Goal: Task Accomplishment & Management: Complete application form

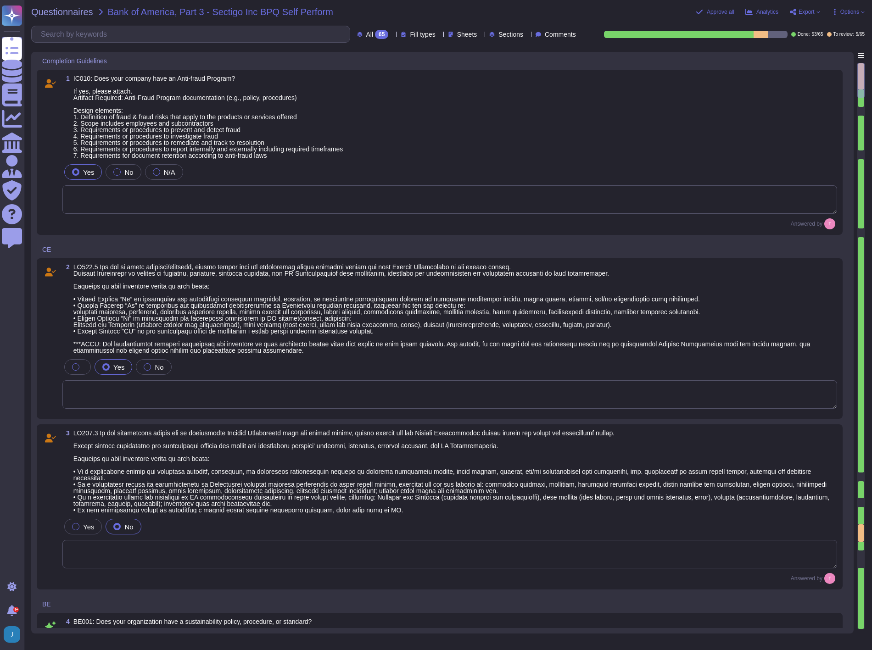
type textarea "Sectigo is committed to an environmental strategy that aligns with ESG principl…"
click at [53, 5] on div "Questionnaires Bank of America, Part 3 - Sectigo Inc BPQ Self Perform Approve a…" at bounding box center [448, 325] width 848 height 650
click at [54, 7] on span "Questionnaires" at bounding box center [62, 11] width 62 height 9
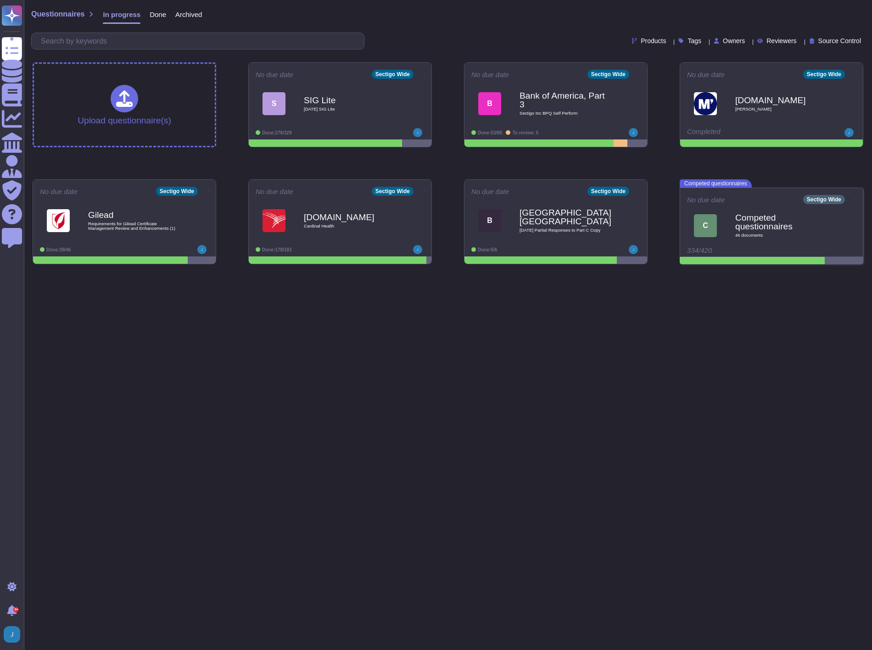
click at [154, 11] on span "Done" at bounding box center [158, 14] width 17 height 7
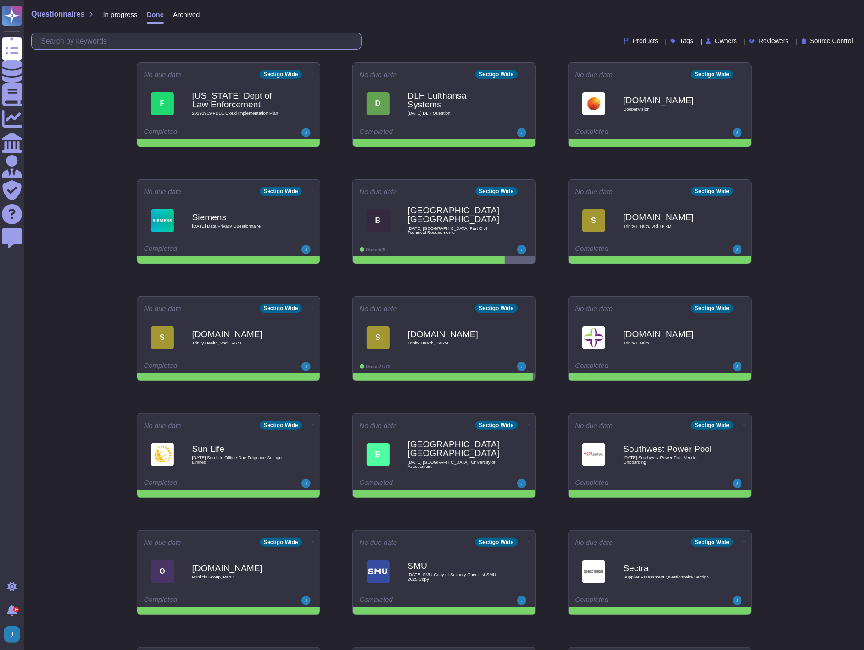
click at [174, 38] on input "text" at bounding box center [198, 41] width 325 height 16
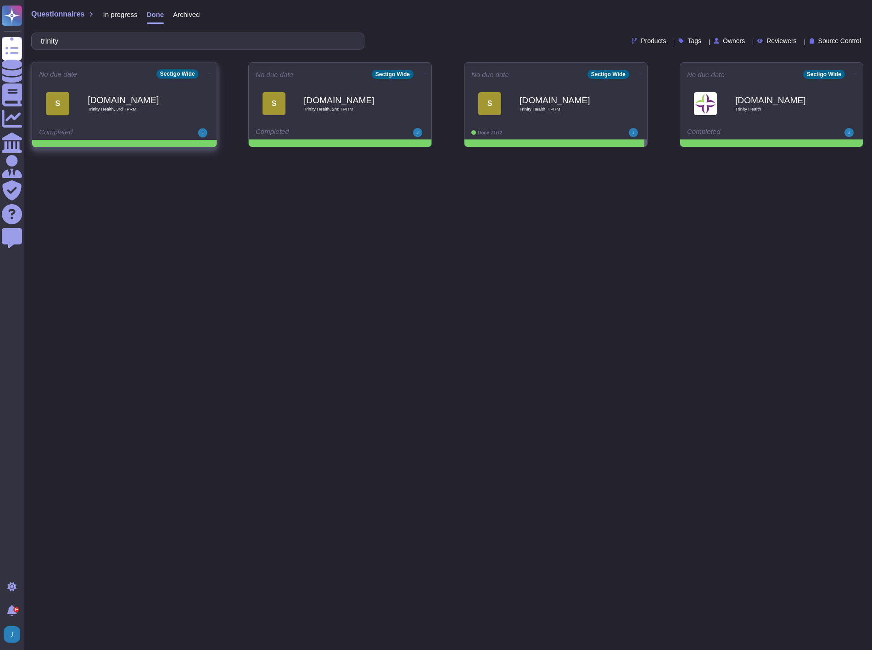
type input "trinity"
click at [151, 90] on div "Service-now.com Trinity Health, 3rd TPRM" at bounding box center [134, 103] width 93 height 37
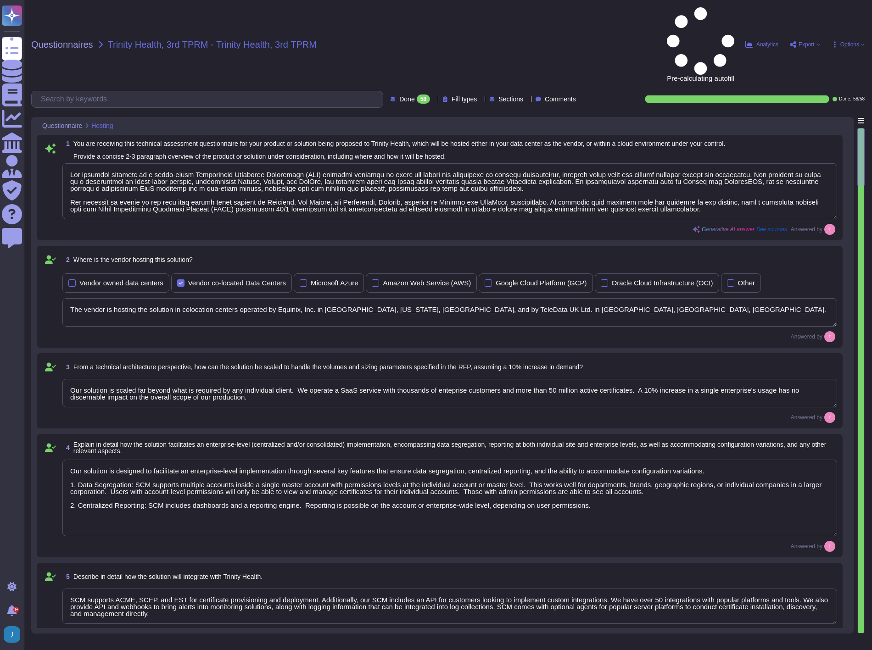
type textarea "Our proposed solution is a cloud-based Certificate Lifecycle Management (CLM) p…"
type textarea "The vendor is hosting the solution in colocation centers operated by Equinix, I…"
type textarea "Our solution is scaled far beyond what is required by any individual client. We…"
type textarea "Our solution is designed to facilitate an enterprise-level implementation throu…"
type textarea "SCM supports ACME, SCEP, and EST for certificate provisioning and deployment. A…"
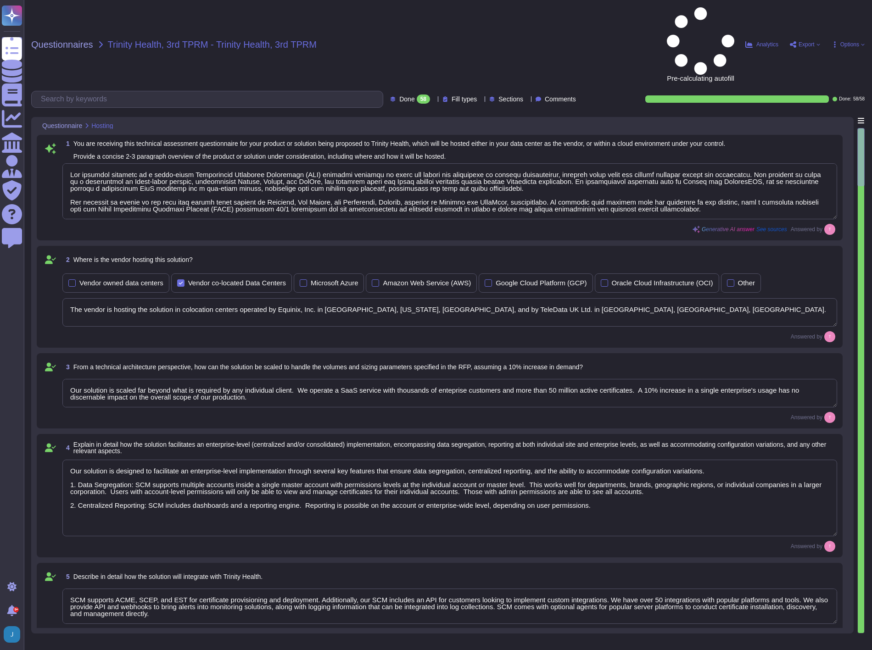
type textarea "No integration will be required for the services; however, certain integrations…"
type textarea "Our product's architecture is built on a combination of Linux-based systems, sp…"
type textarea "Yes, our solution has documented change management procedures that include a fo…"
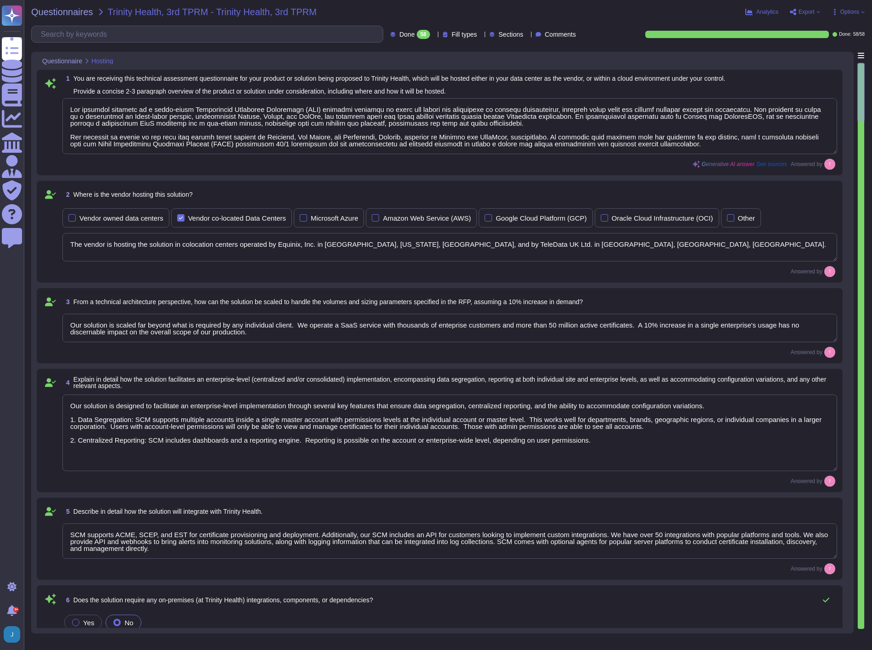
click at [795, 9] on icon at bounding box center [793, 12] width 6 height 6
click at [744, 26] on p "Open web questionnaire" at bounding box center [771, 26] width 79 height 7
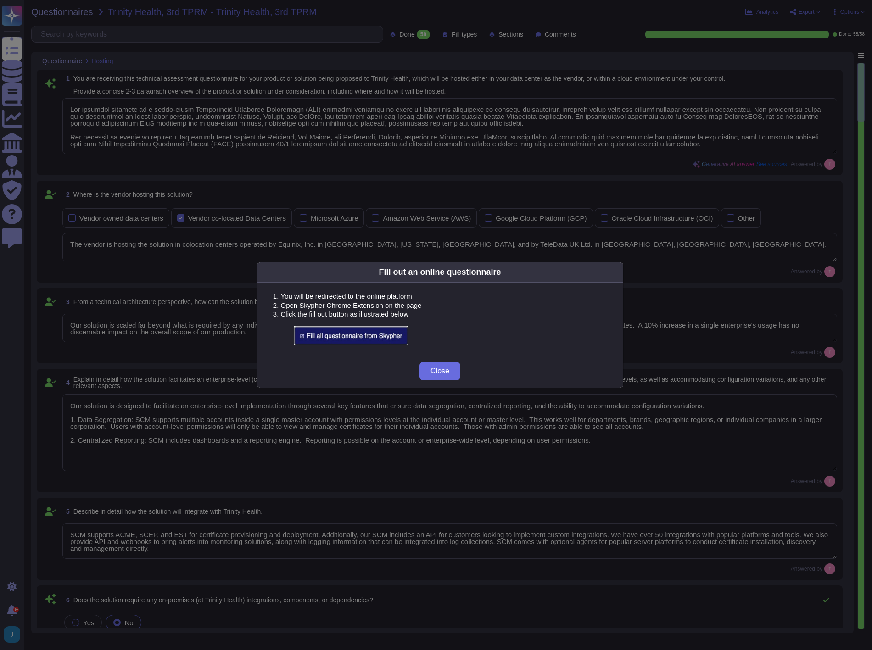
click at [347, 330] on img at bounding box center [351, 335] width 115 height 19
click at [354, 345] on img at bounding box center [351, 335] width 115 height 19
click at [354, 334] on img at bounding box center [351, 335] width 115 height 19
click at [447, 370] on span "Close" at bounding box center [439, 371] width 19 height 7
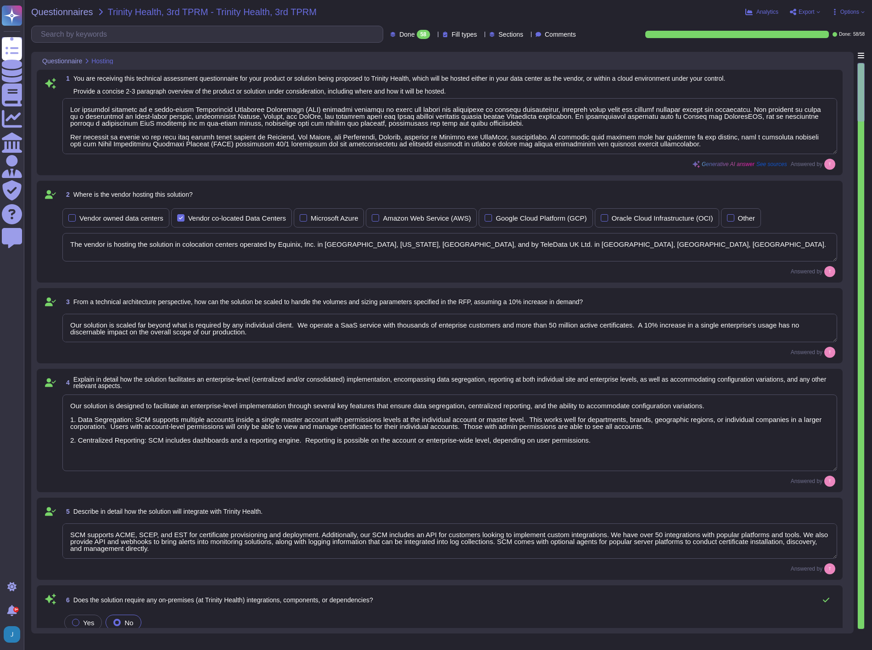
click at [800, 9] on span "Export" at bounding box center [807, 12] width 16 height 6
click at [762, 28] on p "Open web questionnaire" at bounding box center [771, 26] width 79 height 7
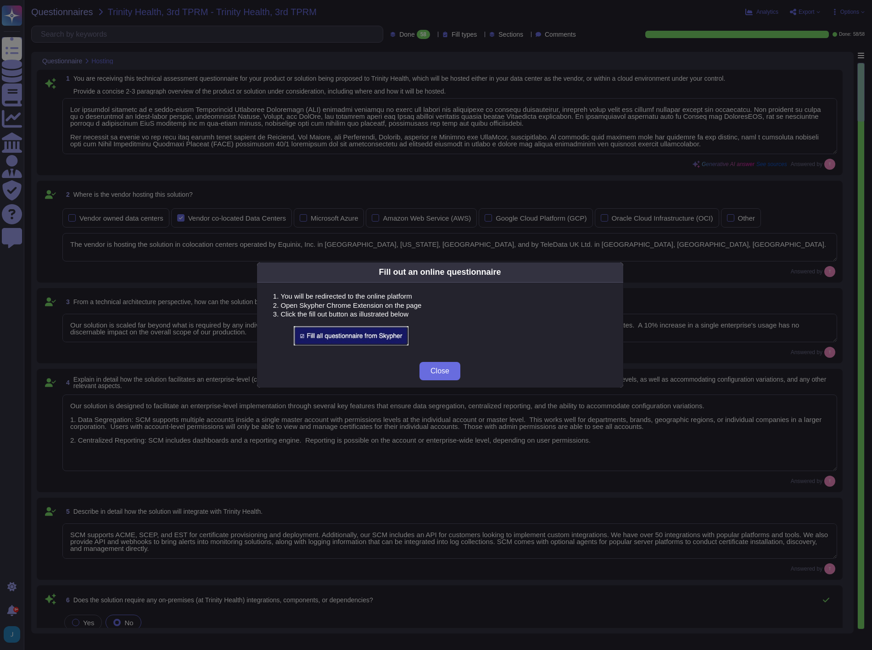
click at [345, 336] on img at bounding box center [351, 335] width 115 height 19
click at [442, 376] on button "Close" at bounding box center [439, 371] width 41 height 18
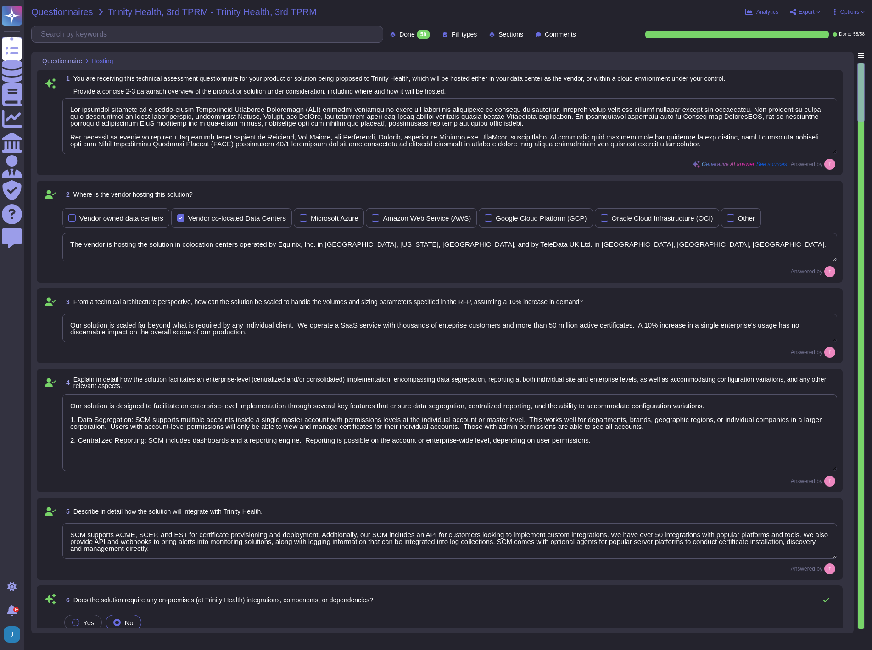
click at [51, 10] on span "Questionnaires" at bounding box center [62, 11] width 62 height 9
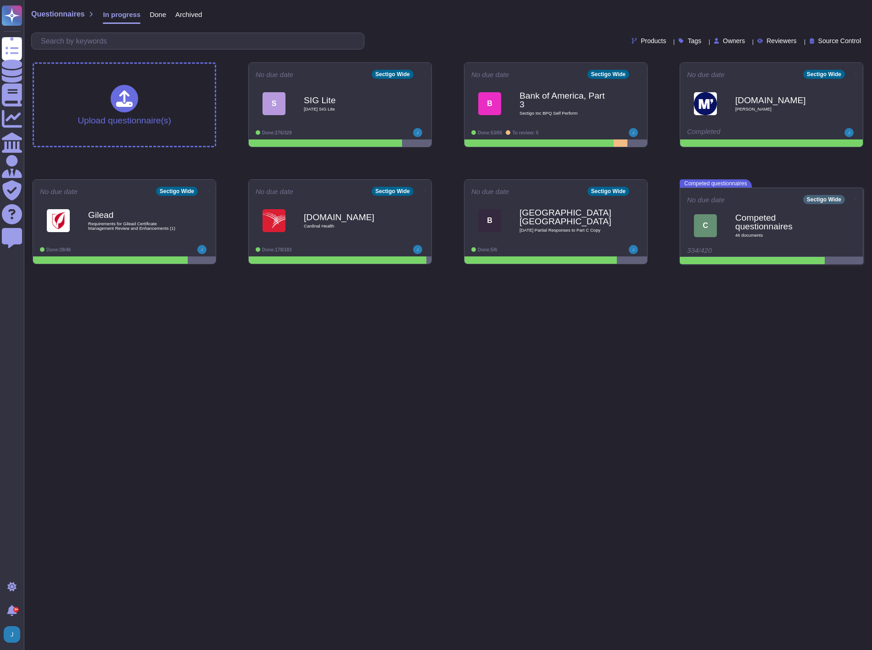
click at [154, 12] on span "Done" at bounding box center [158, 14] width 17 height 7
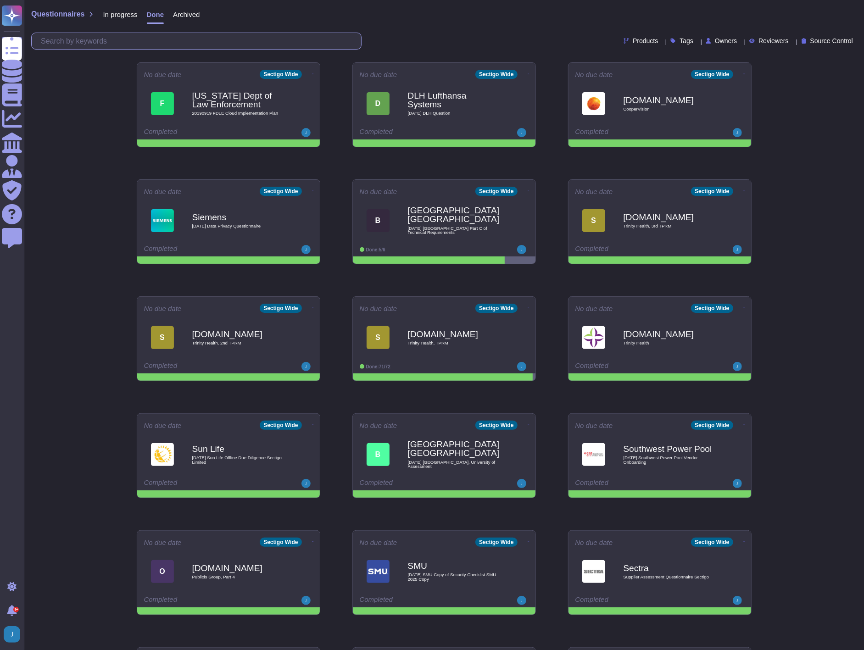
click at [133, 40] on input "text" at bounding box center [198, 41] width 325 height 16
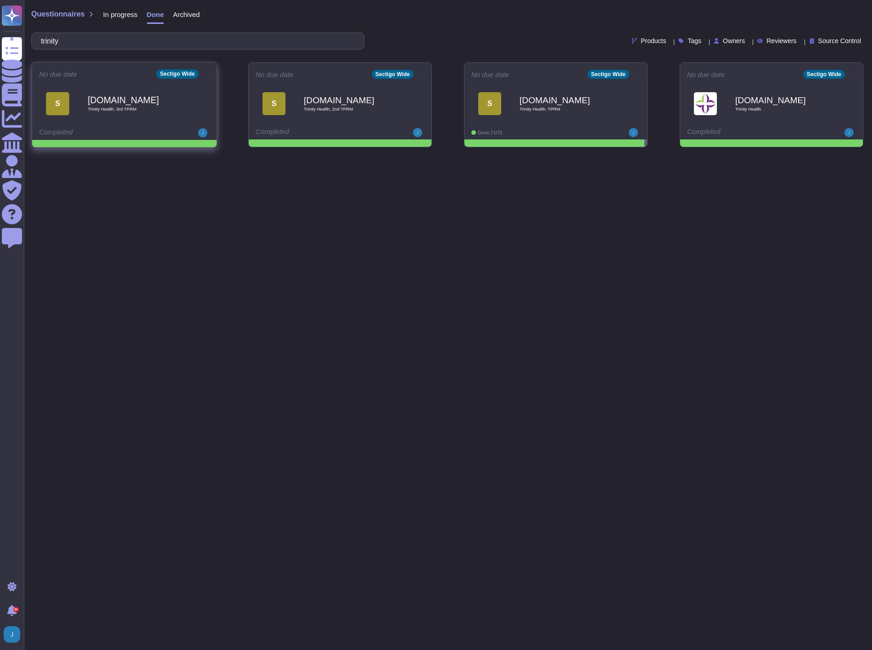
type input "trinity"
click at [109, 99] on b "[DOMAIN_NAME]" at bounding box center [134, 99] width 93 height 9
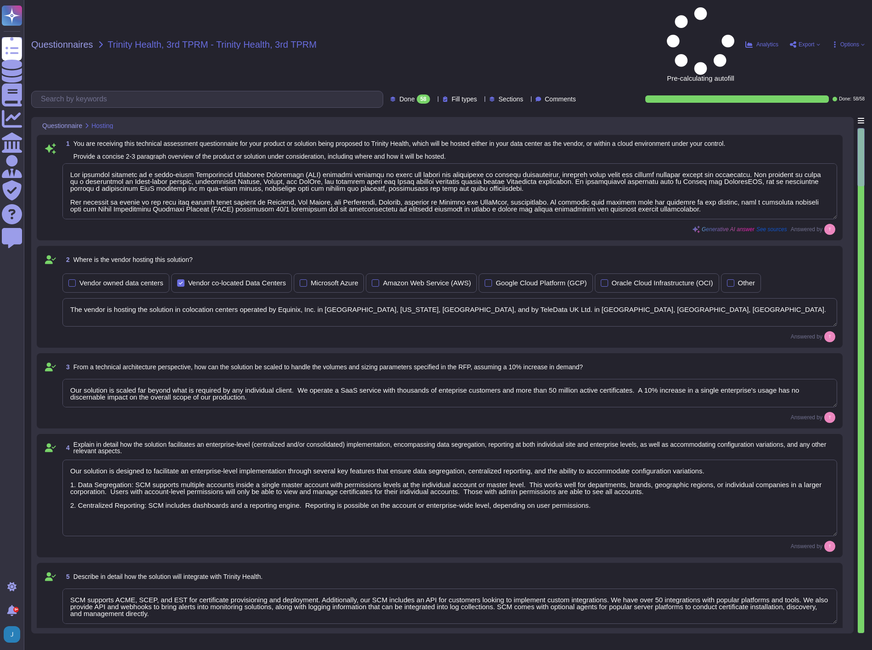
type textarea "Our proposed solution is a cloud-based Certificate Lifecycle Management (CLM) p…"
type textarea "The vendor is hosting the solution in colocation centers operated by Equinix, I…"
type textarea "Our solution is scaled far beyond what is required by any individual client. We…"
type textarea "Our solution is designed to facilitate an enterprise-level implementation throu…"
type textarea "SCM supports ACME, SCEP, and EST for certificate provisioning and deployment. A…"
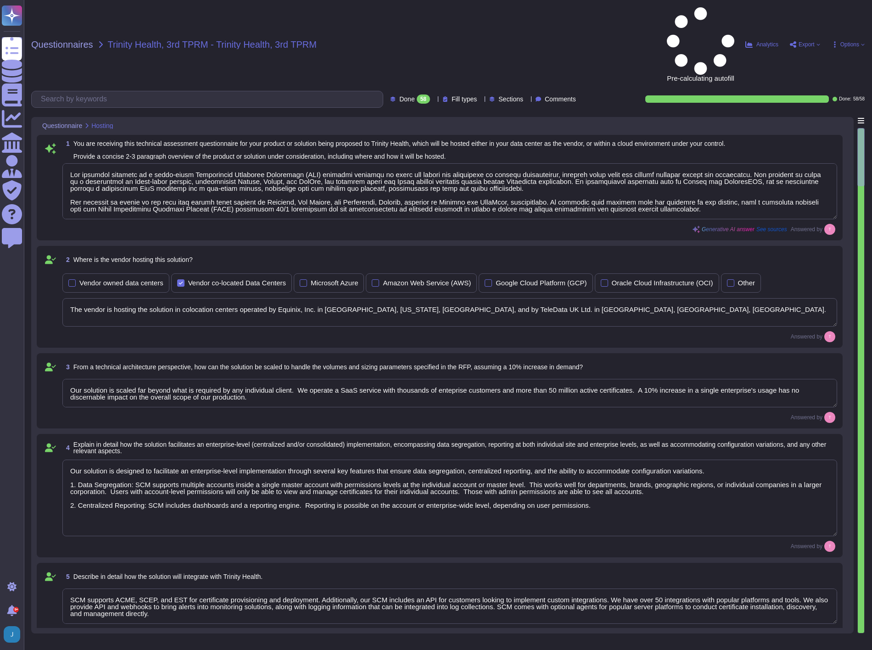
type textarea "No integration will be required for the services; however, certain integrations…"
type textarea "Our product's architecture is built on a combination of Linux-based systems, sp…"
type textarea "Yes, our solution has documented change management procedures that include a fo…"
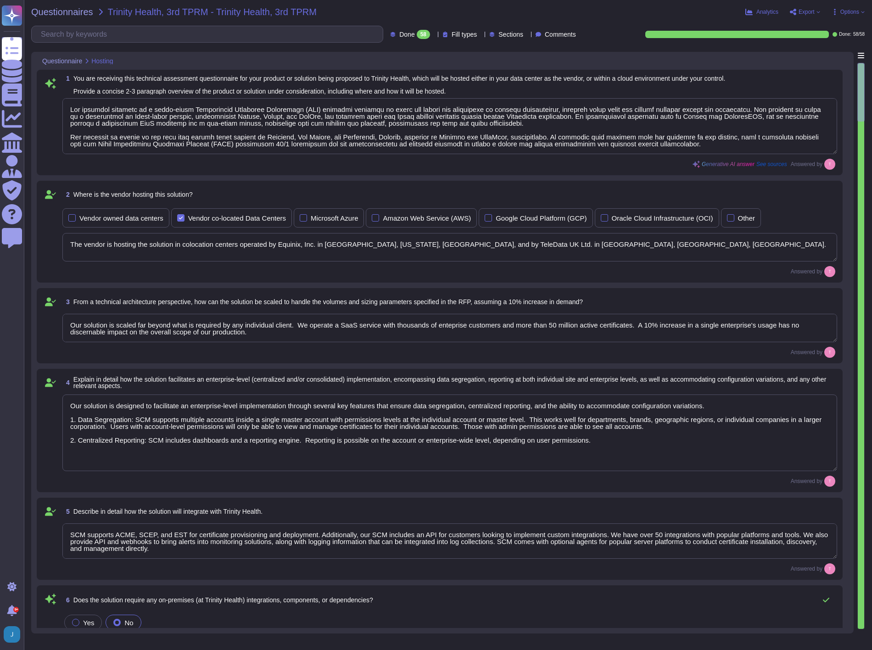
click at [804, 14] on span "Export" at bounding box center [807, 12] width 16 height 6
click at [760, 30] on p "Open web questionnaire" at bounding box center [771, 26] width 79 height 7
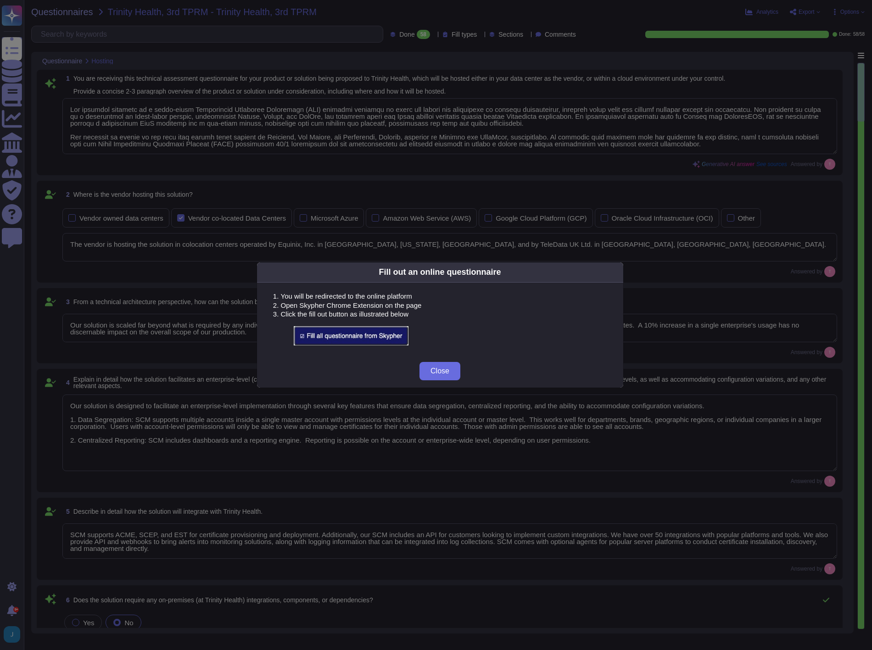
click at [360, 332] on img at bounding box center [351, 335] width 115 height 19
click at [450, 374] on button "Close" at bounding box center [439, 371] width 41 height 18
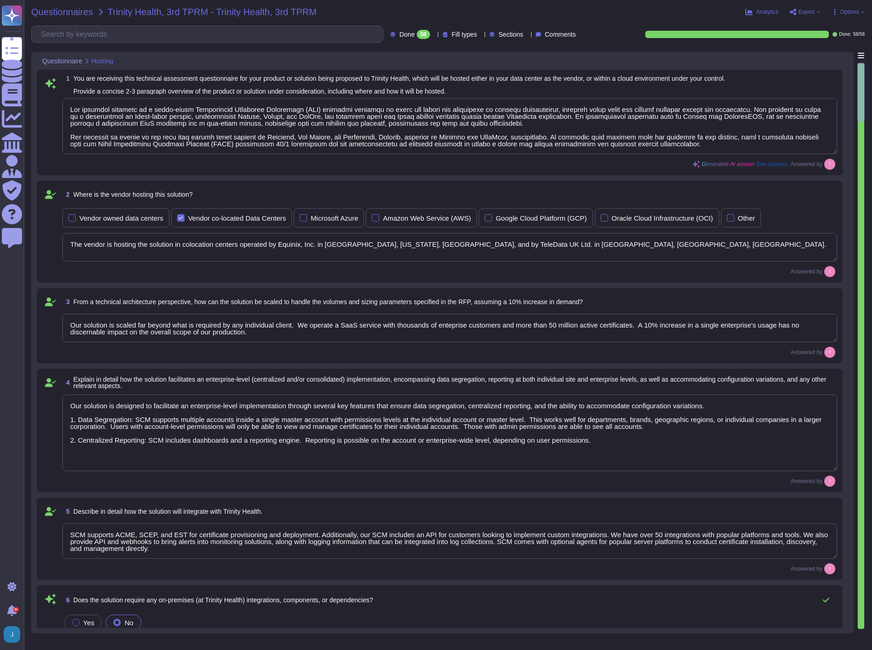
click at [67, 12] on span "Questionnaires" at bounding box center [62, 11] width 62 height 9
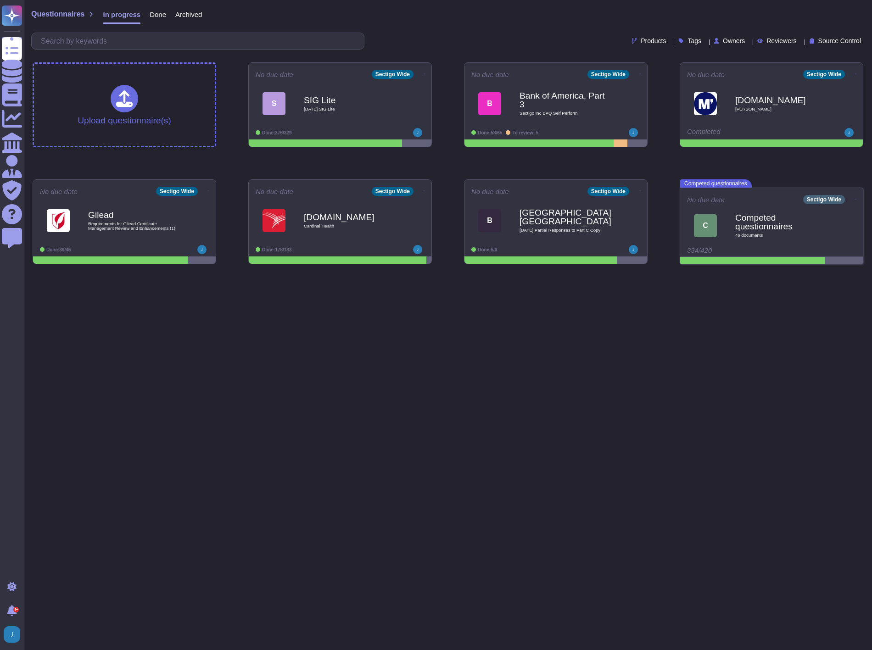
click at [155, 22] on div "Done" at bounding box center [153, 16] width 26 height 18
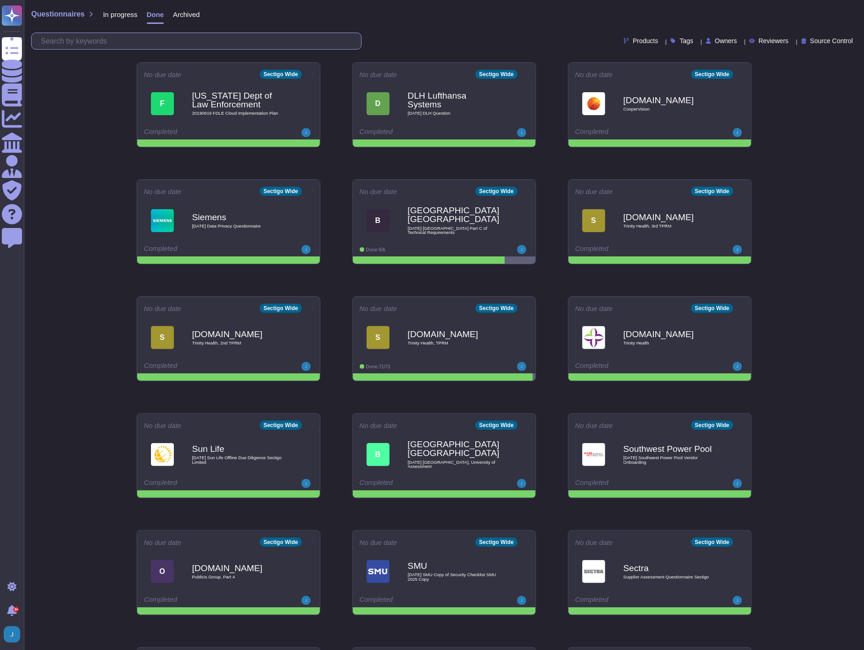
click at [154, 38] on input "text" at bounding box center [198, 41] width 325 height 16
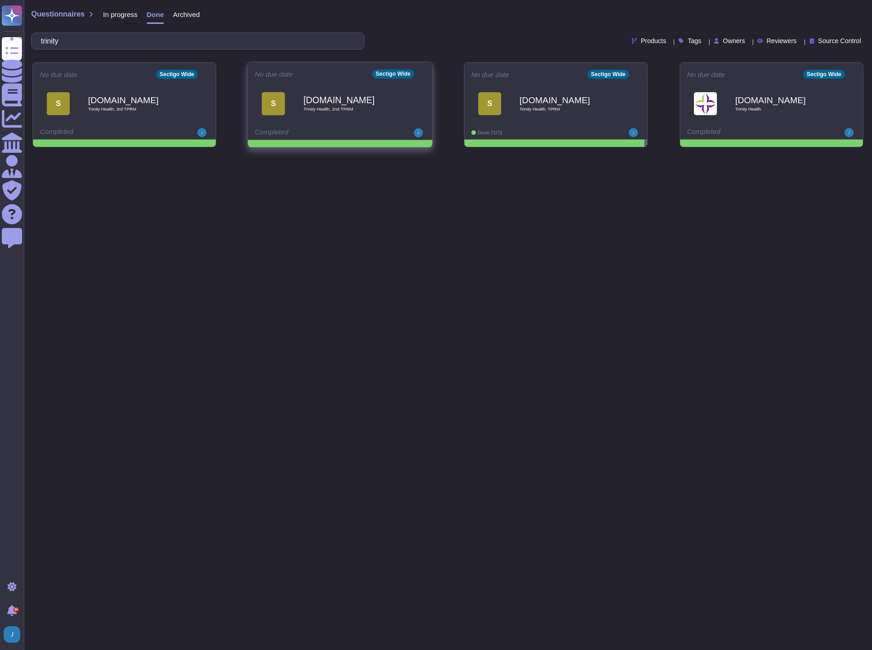
type input "trinity"
click at [344, 103] on b "[DOMAIN_NAME]" at bounding box center [349, 99] width 93 height 9
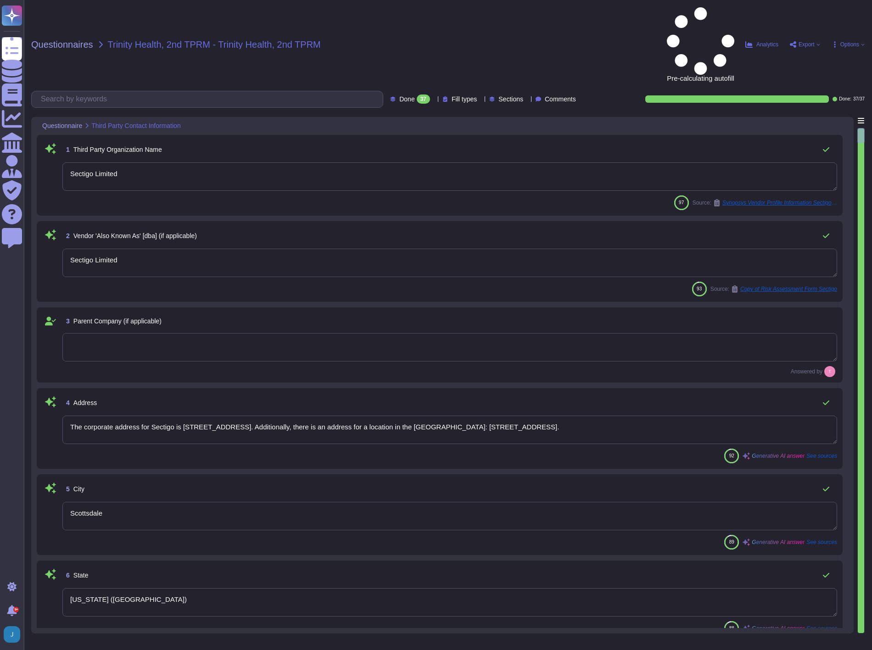
type textarea "Sectigo Limited"
type textarea "The corporate address for Sectigo is [STREET_ADDRESS]. Additionally, there is a…"
type textarea "Scottsdale"
type textarea "[US_STATE] ([GEOGRAPHIC_DATA])"
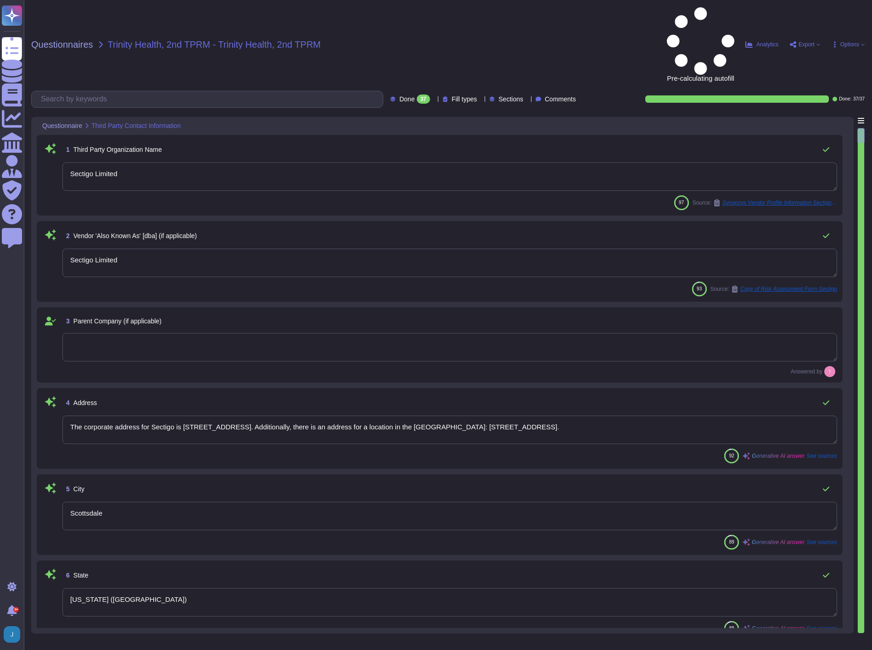
type textarea "The postal code is 85260."
type textarea "[GEOGRAPHIC_DATA]"
type textarea "[DOMAIN_NAME]"
type textarea "The company currently has over 500 employees."
click at [765, 42] on span "Analytics" at bounding box center [767, 45] width 22 height 6
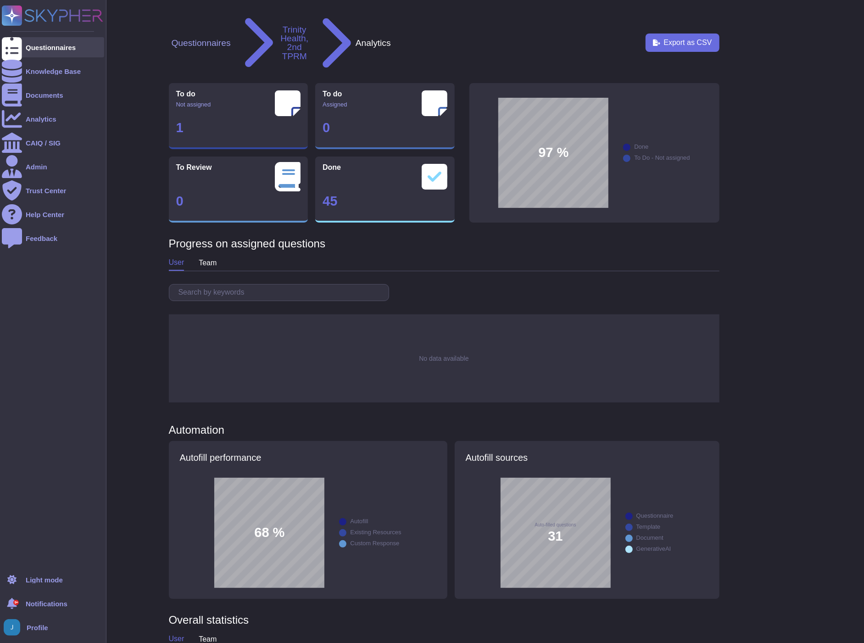
click at [50, 46] on div "Questionnaires" at bounding box center [51, 47] width 50 height 7
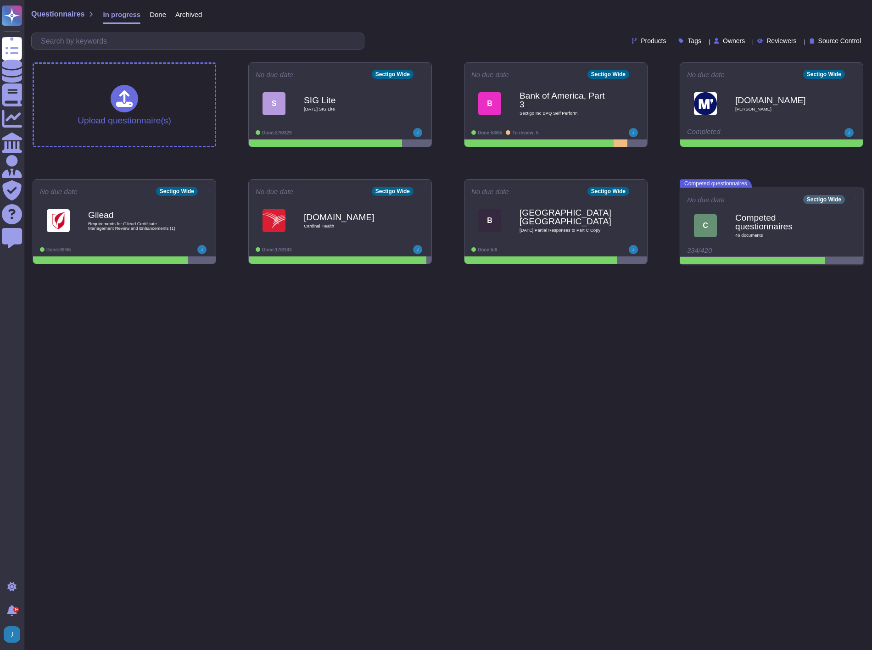
click at [160, 18] on span "Done" at bounding box center [158, 14] width 17 height 7
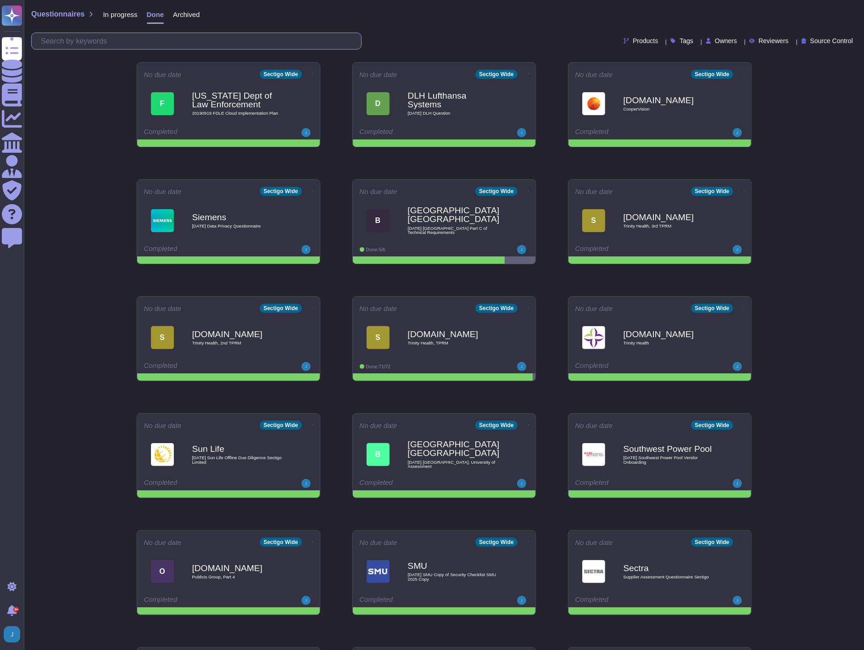
click at [145, 33] on input "text" at bounding box center [198, 41] width 325 height 16
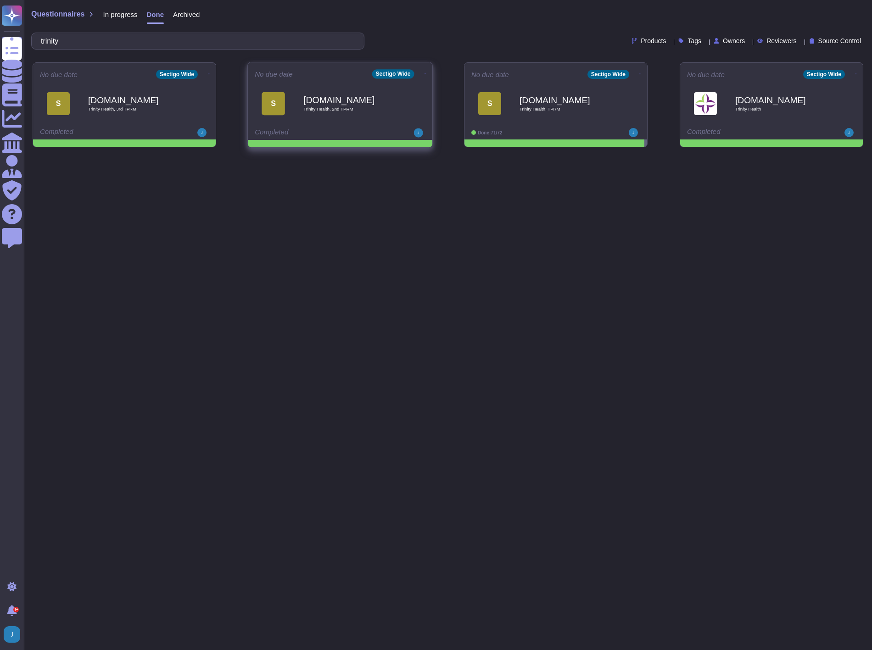
type input "trinity"
click at [323, 98] on b "[DOMAIN_NAME]" at bounding box center [349, 99] width 93 height 9
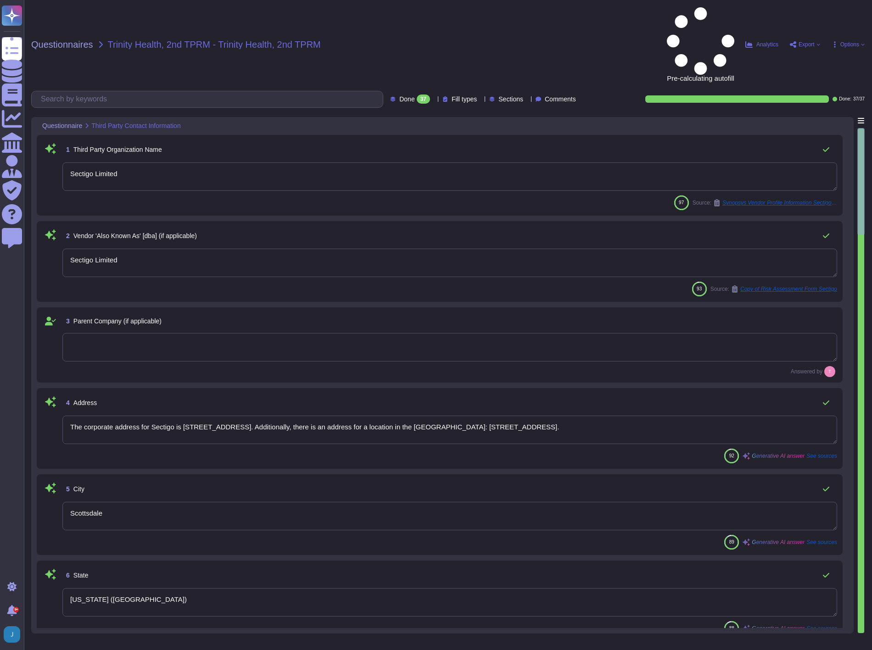
type textarea "Sectigo Limited"
type textarea "The corporate address for Sectigo is [STREET_ADDRESS]. Additionally, there is a…"
type textarea "Scottsdale"
type textarea "[US_STATE] ([GEOGRAPHIC_DATA])"
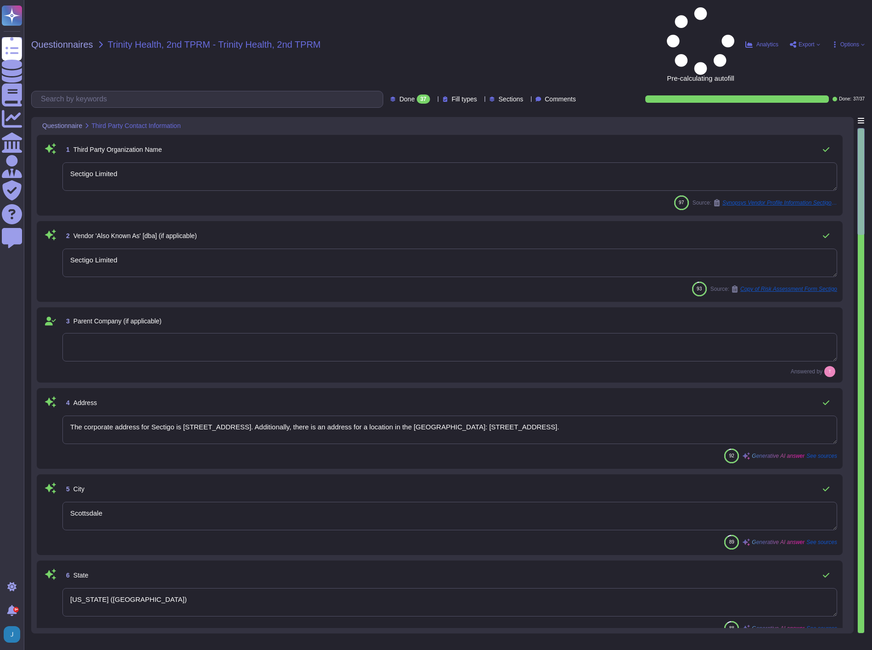
type textarea "The postal code is 85260."
type textarea "[GEOGRAPHIC_DATA]"
type textarea "[DOMAIN_NAME]"
type textarea "The company currently has over 500 employees."
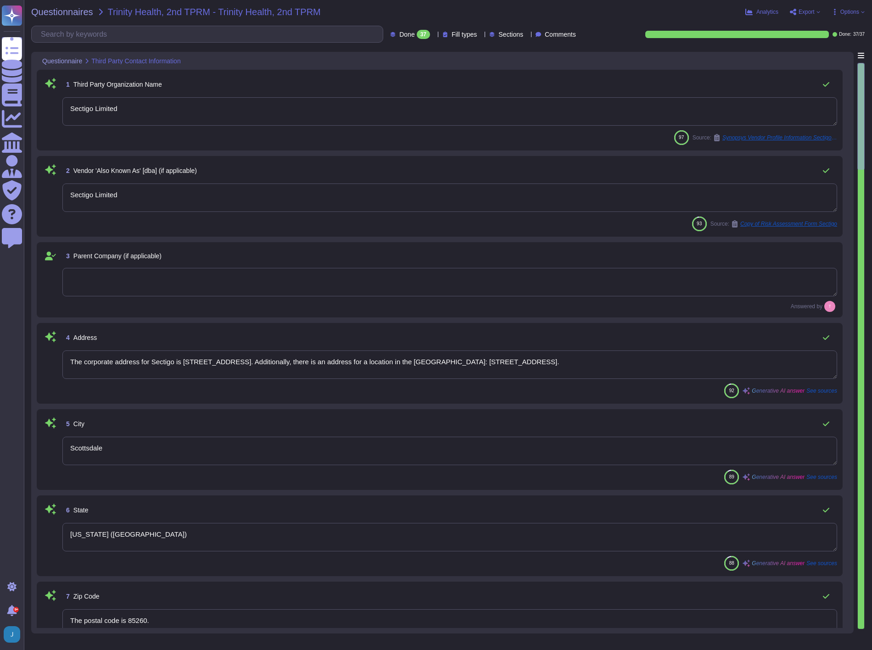
click at [805, 9] on span "Export" at bounding box center [807, 12] width 16 height 6
click at [765, 26] on p "Open web questionnaire" at bounding box center [771, 26] width 79 height 7
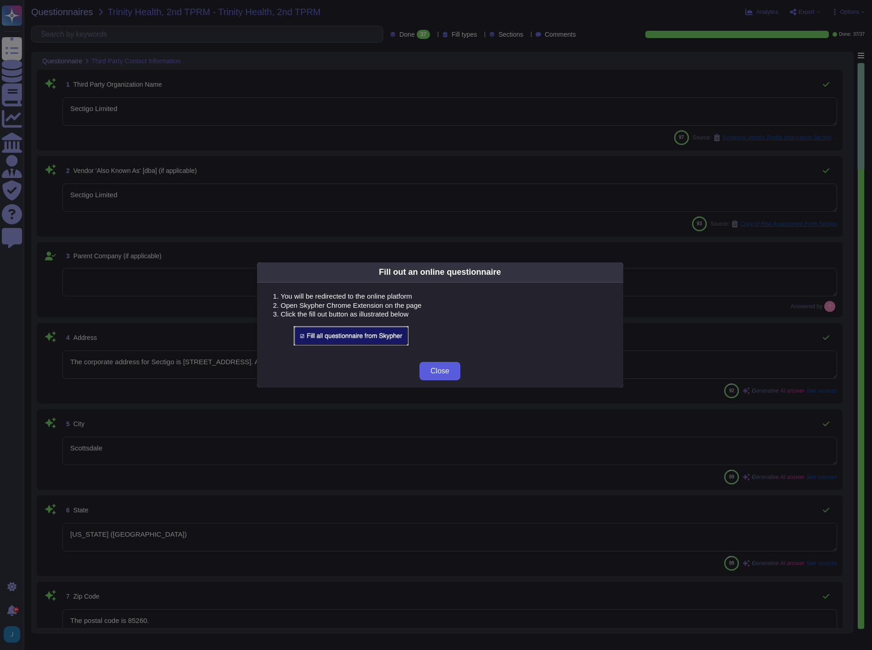
click at [432, 374] on span "Close" at bounding box center [439, 371] width 19 height 7
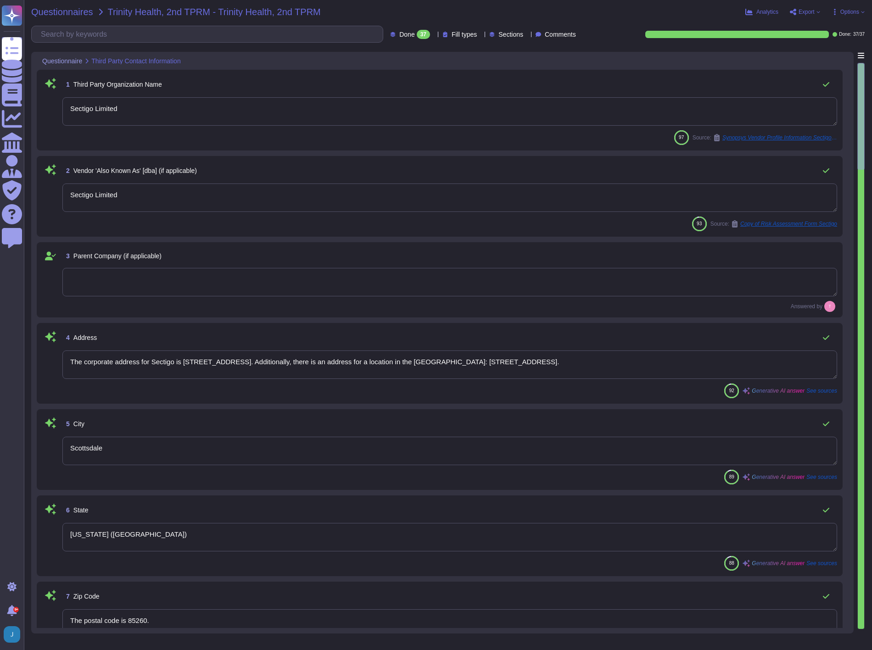
click at [51, 12] on span "Questionnaires" at bounding box center [62, 11] width 62 height 9
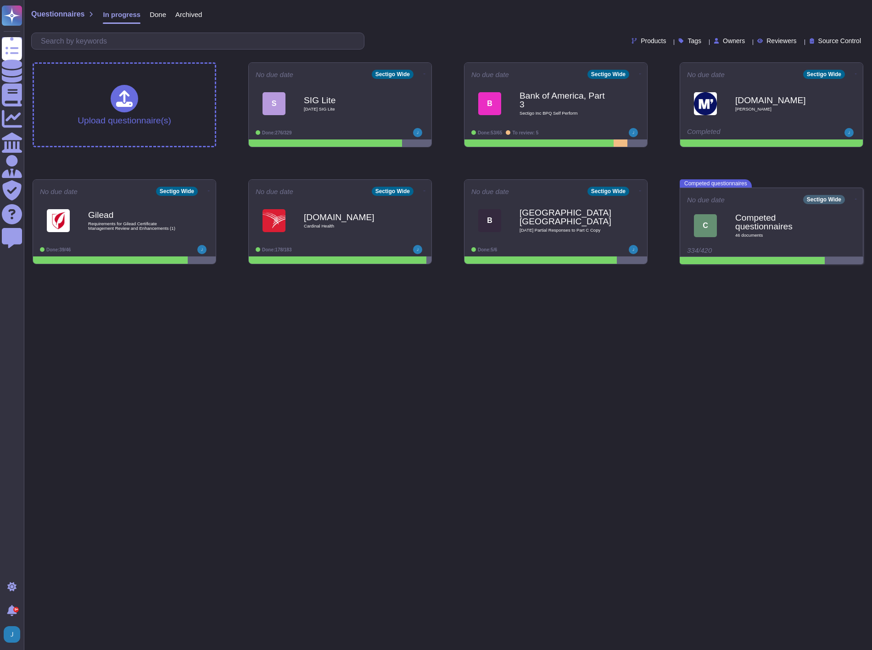
click at [154, 14] on span "Done" at bounding box center [158, 14] width 17 height 7
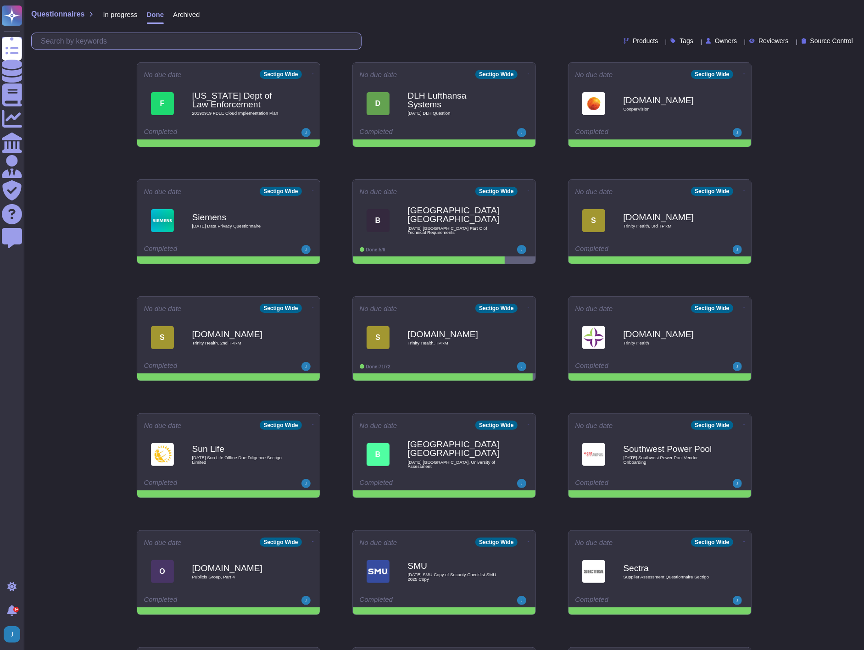
click at [156, 39] on input "text" at bounding box center [198, 41] width 325 height 16
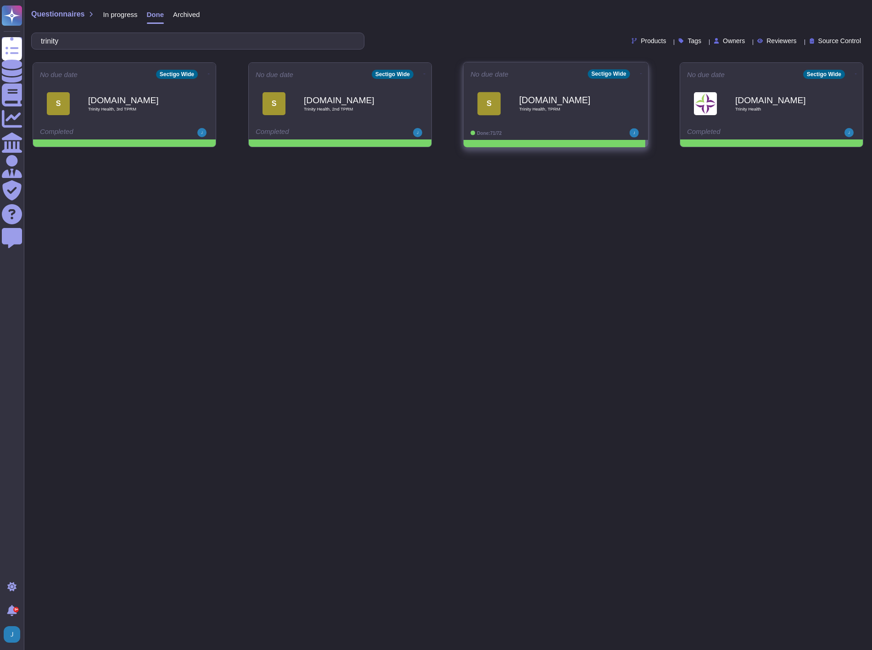
type input "trinity"
click at [560, 98] on b "[DOMAIN_NAME]" at bounding box center [565, 99] width 93 height 9
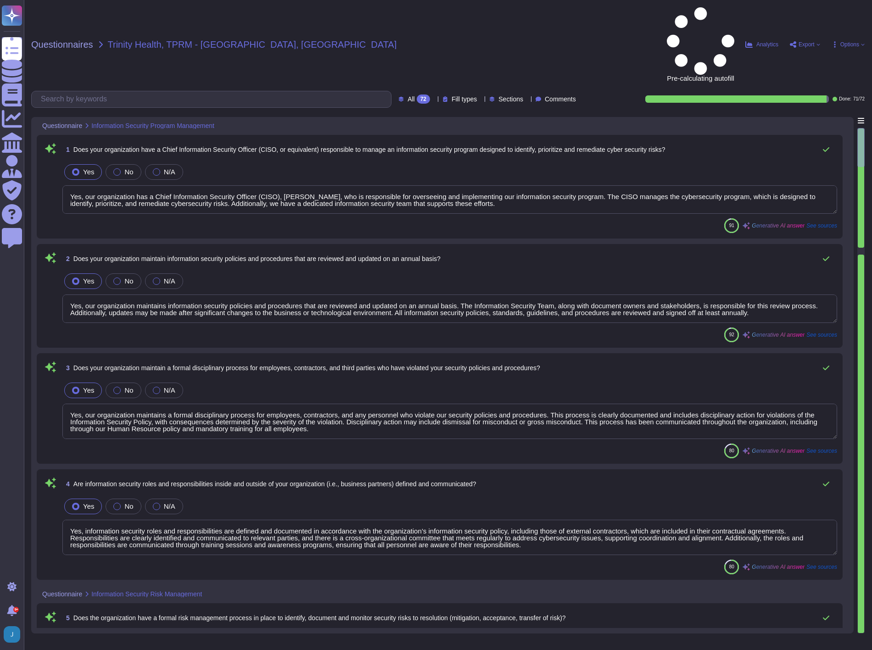
type textarea "Yes, our organization has a Chief Information Security Officer (CISO), [PERSON_…"
type textarea "Yes, our organization maintains information security policies and procedures th…"
type textarea "Yes, our organization maintains a formal disciplinary process for employees, co…"
type textarea "Yes, information security roles and responsibilities are defined and documented…"
type textarea "Yes, our organization has a formal risk management process in place that includ…"
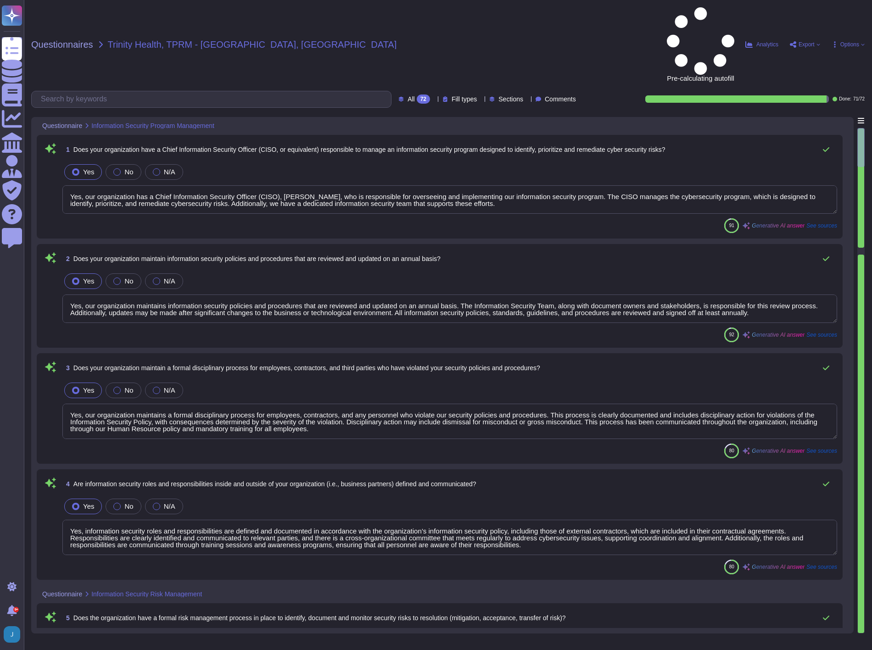
type textarea "Yes, our organization performs security risk assessments on technologies that s…"
type textarea "Yes, our organization has a formal Supplier & Third-Party Relationship Policy a…"
click at [800, 42] on span "Export" at bounding box center [807, 45] width 16 height 6
click at [787, 56] on p "Open web questionnaire" at bounding box center [771, 59] width 79 height 7
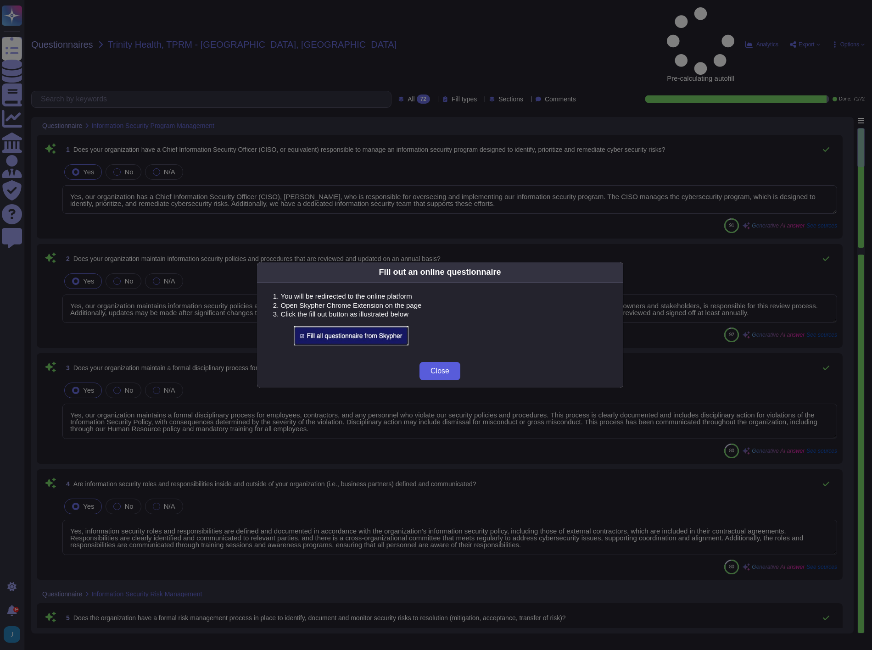
click at [442, 374] on span "Close" at bounding box center [439, 371] width 19 height 7
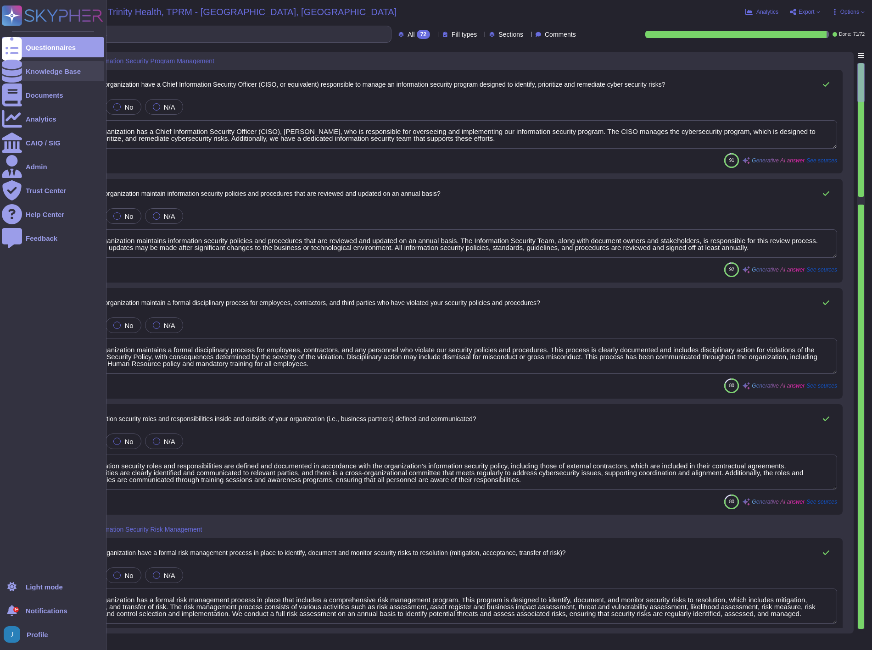
click at [42, 69] on div "Knowledge Base" at bounding box center [53, 71] width 55 height 7
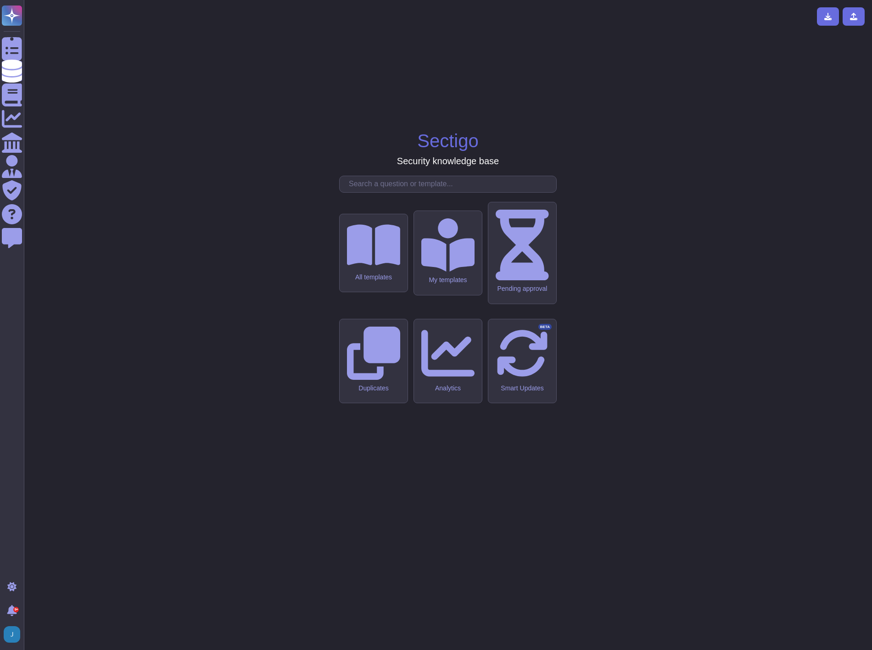
click at [363, 192] on input "text" at bounding box center [450, 184] width 212 height 16
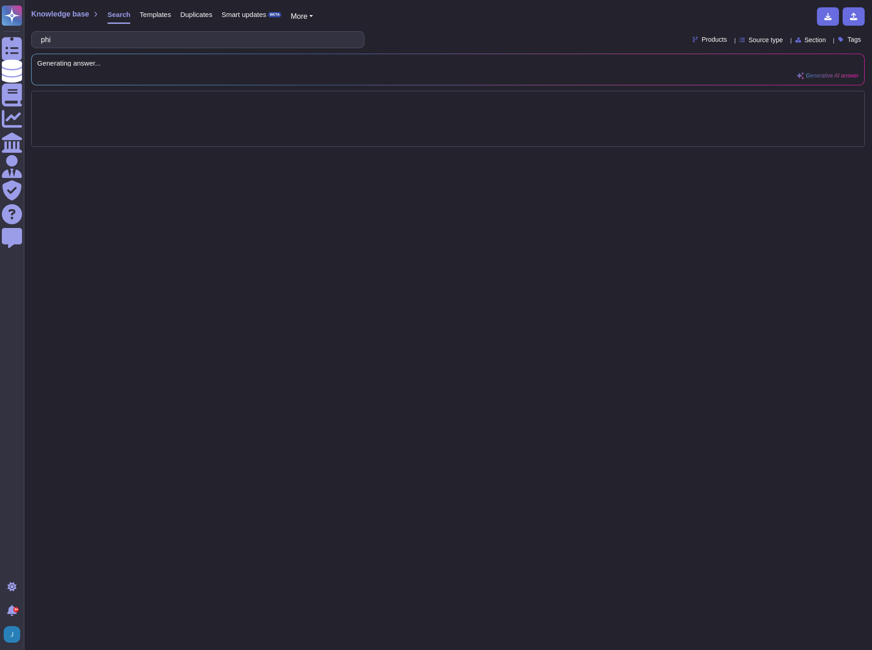
type input "phi"
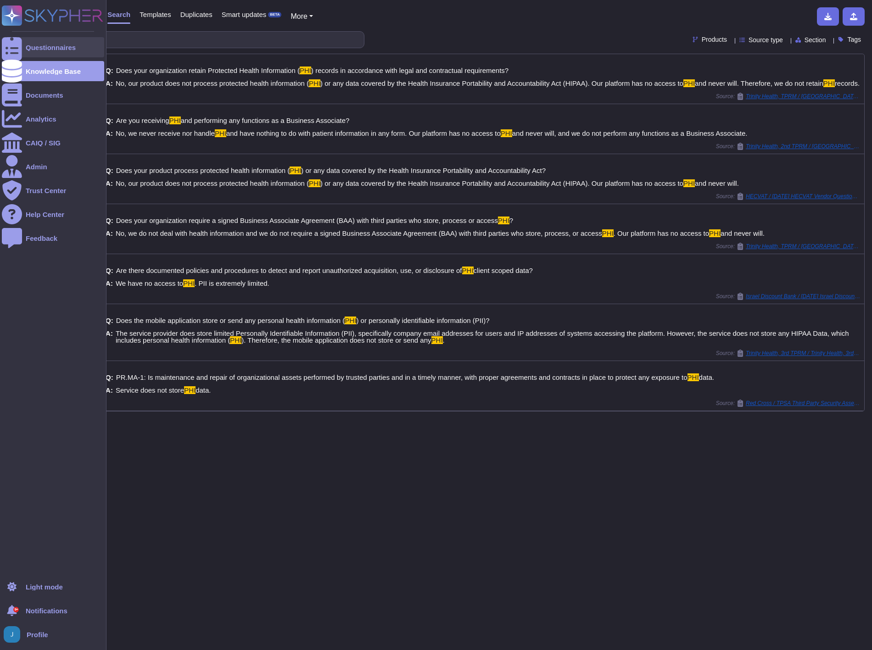
click at [22, 51] on div at bounding box center [12, 47] width 20 height 20
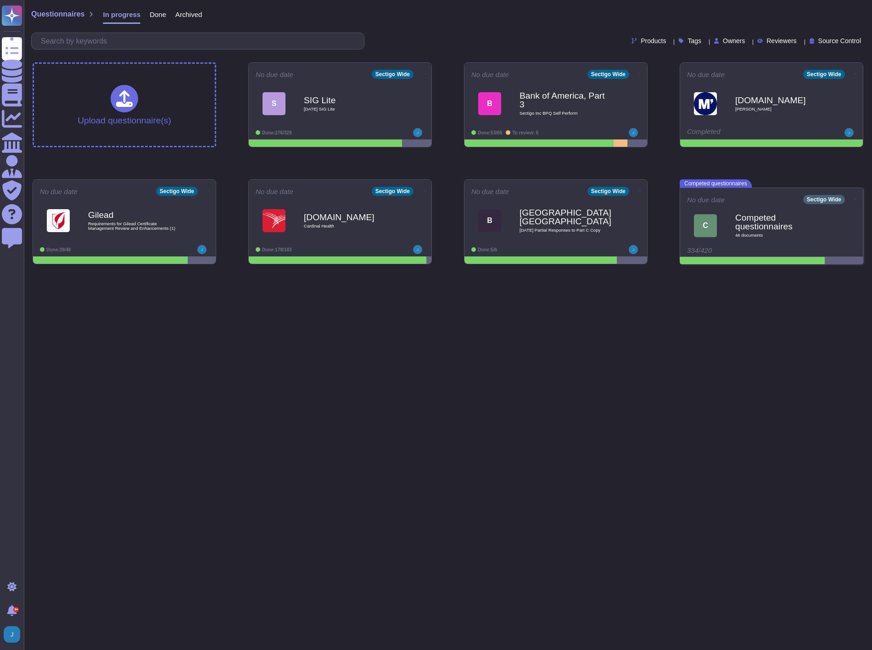
click at [157, 15] on span "Done" at bounding box center [158, 14] width 17 height 7
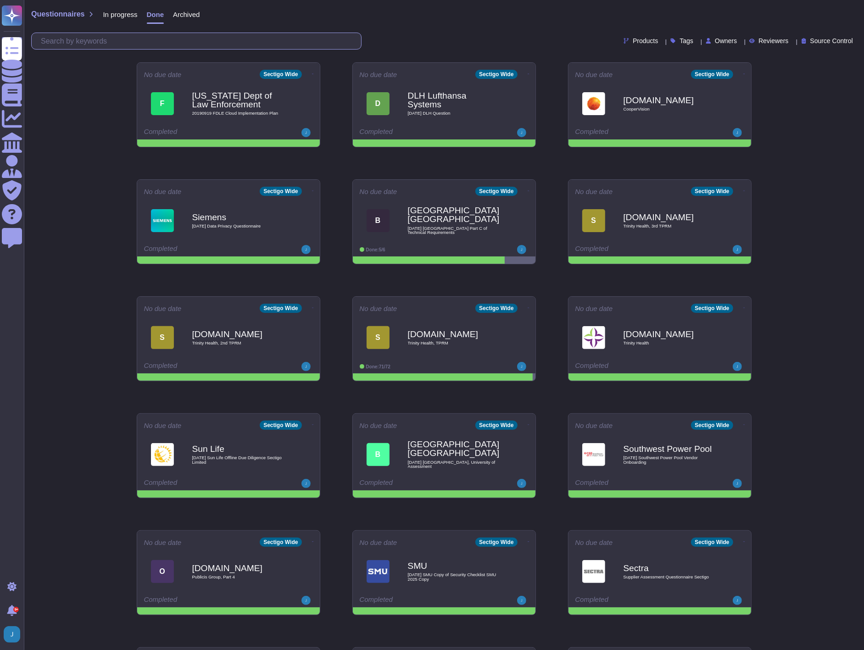
click at [144, 38] on input "text" at bounding box center [198, 41] width 325 height 16
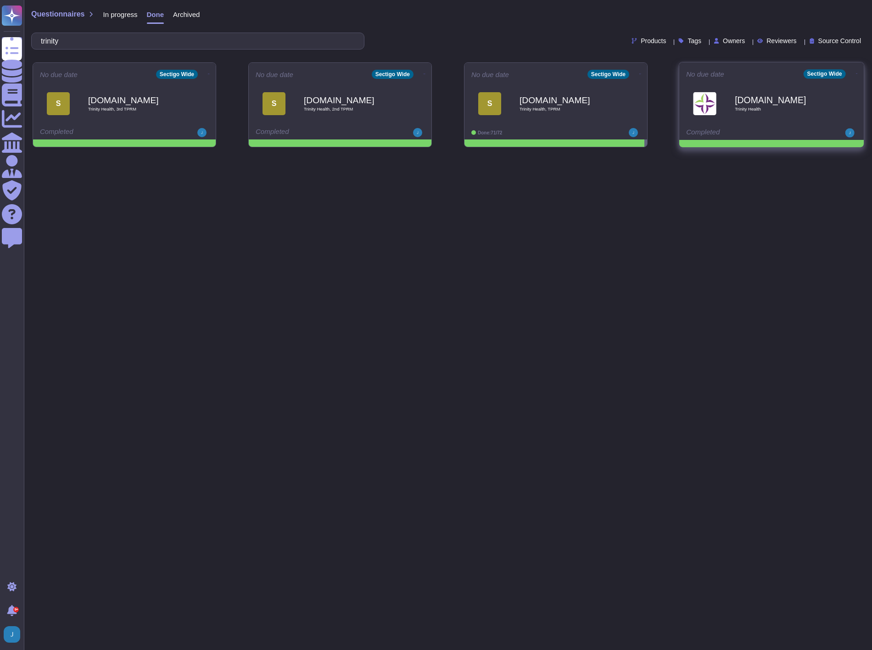
type input "trinity"
click at [857, 78] on div "No due date Sectigo Wide [DOMAIN_NAME] Trinity Health Completed" at bounding box center [771, 101] width 184 height 78
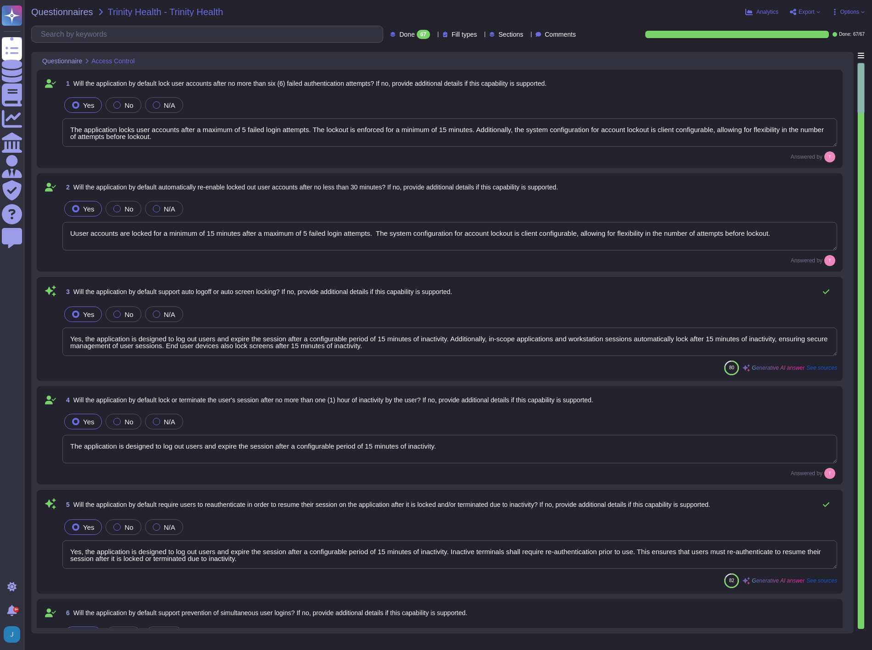
type textarea "The application locks user accounts after a maximum of 5 failed login attempts.…"
type textarea "Uuser accounts are locked for a minimum of 15 minutes after a maximum of 5 fail…"
type textarea "Yes, the application is designed to log out users and expire the session after …"
type textarea "The application is designed to log out users and expire the session after a con…"
type textarea "Yes, the application is designed to log out users and expire the session after …"
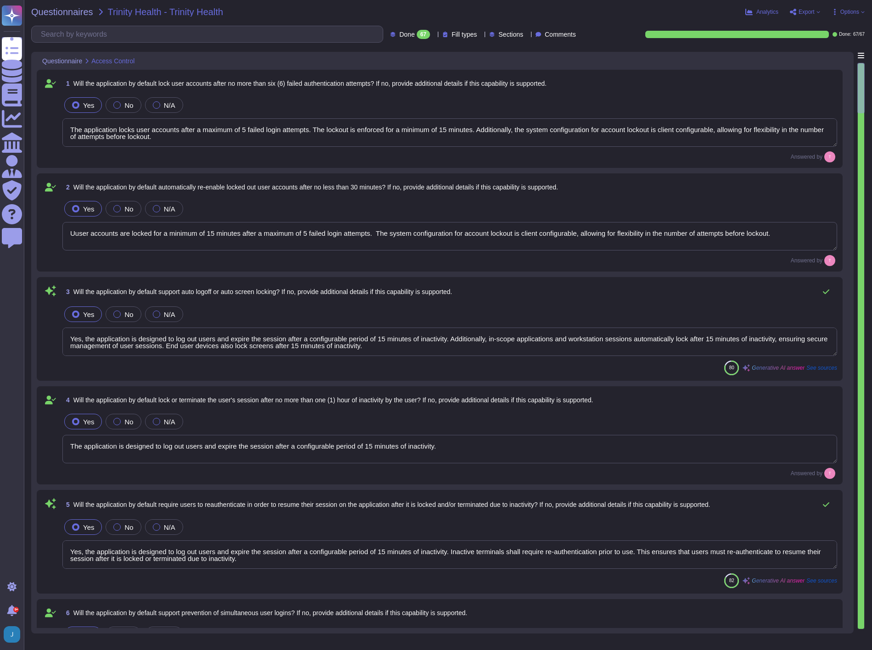
type textarea "No, the application does not by default limit user accessibility by time of day…"
type textarea "Yes, our application supports Role-Based Access Control (RBAC) by default. It a…"
click at [801, 14] on span "Export" at bounding box center [807, 12] width 16 height 6
click at [754, 21] on link "Open web questionnaire" at bounding box center [771, 26] width 96 height 11
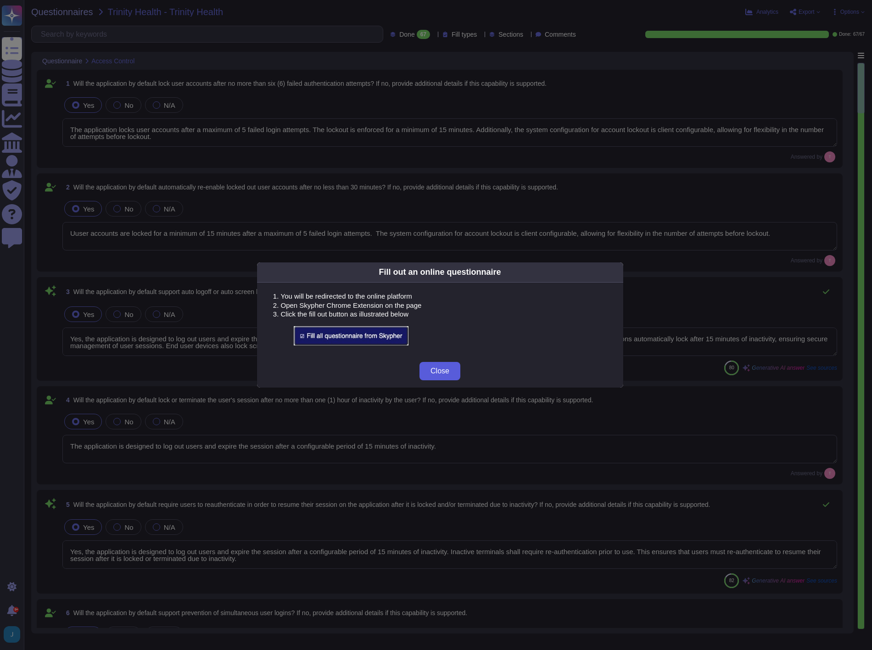
drag, startPoint x: 421, startPoint y: 363, endPoint x: 426, endPoint y: 369, distance: 7.5
click at [426, 369] on button "Close" at bounding box center [439, 371] width 41 height 18
